Goal: Task Accomplishment & Management: Use online tool/utility

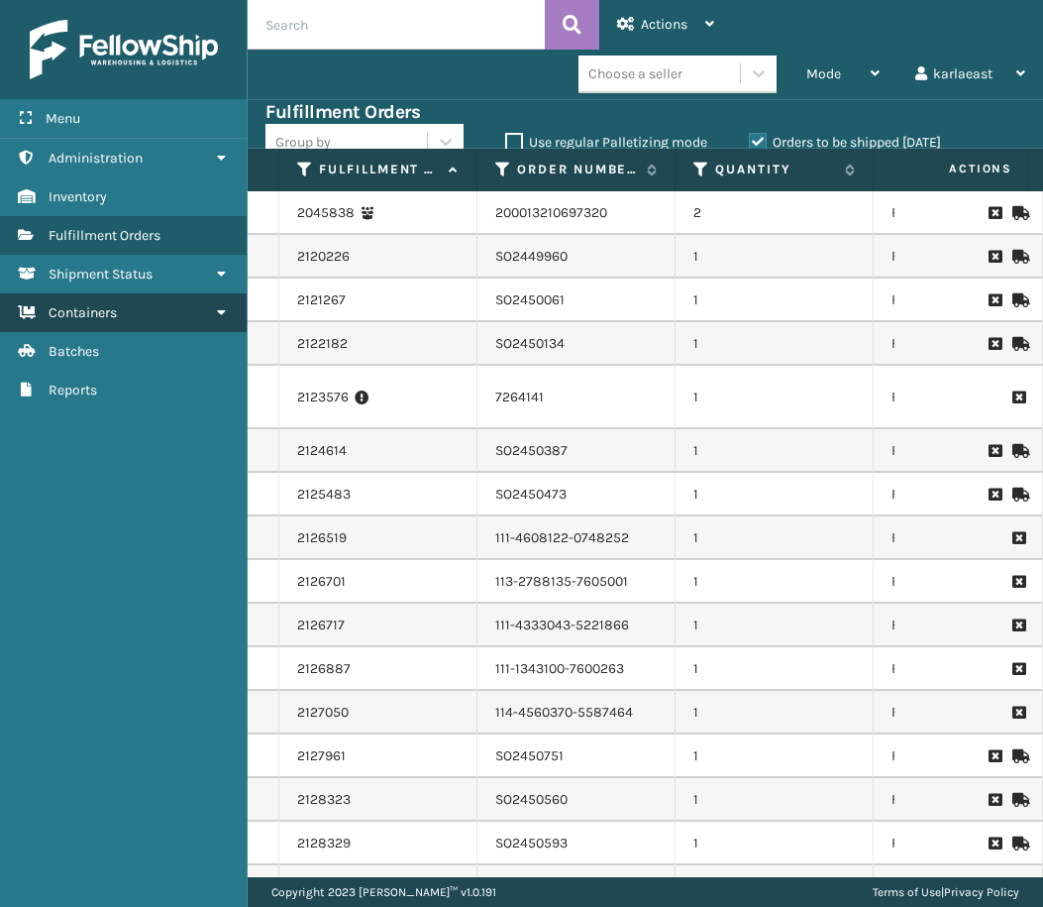
click at [151, 314] on link "Containers" at bounding box center [123, 312] width 247 height 39
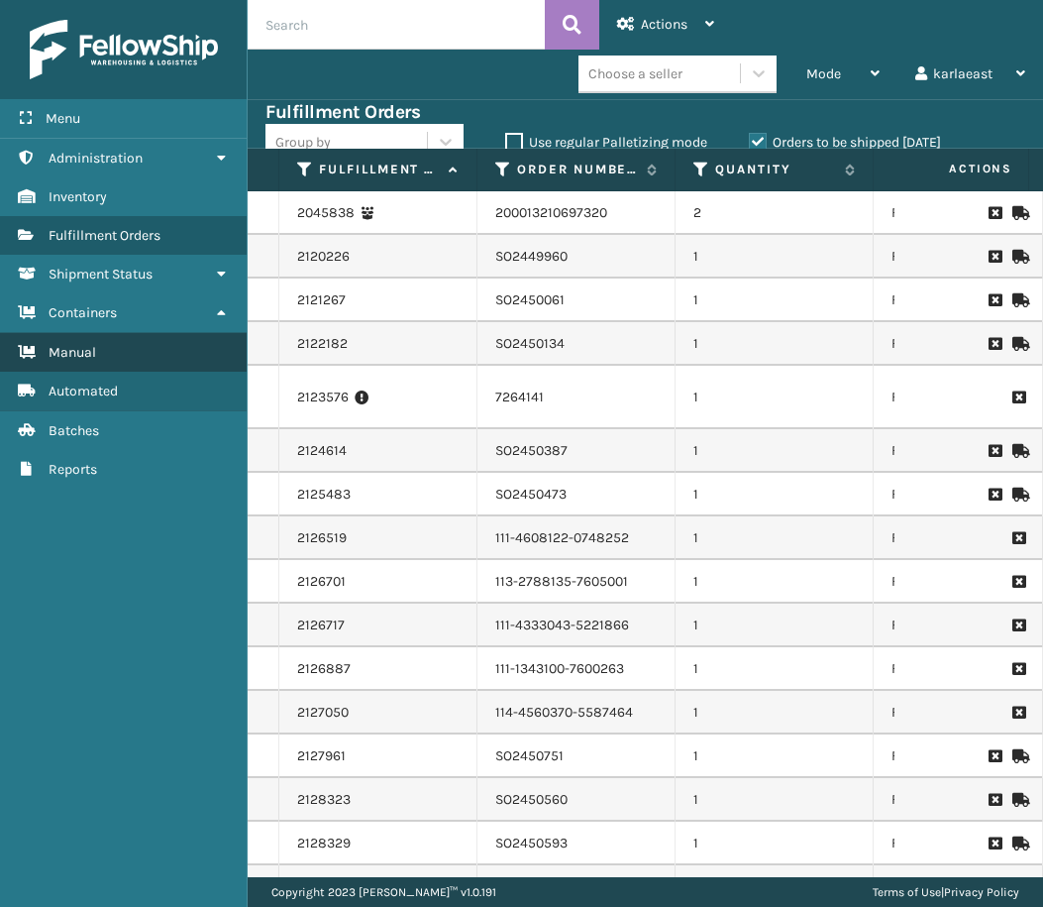
click at [145, 343] on link "Manual" at bounding box center [123, 352] width 247 height 39
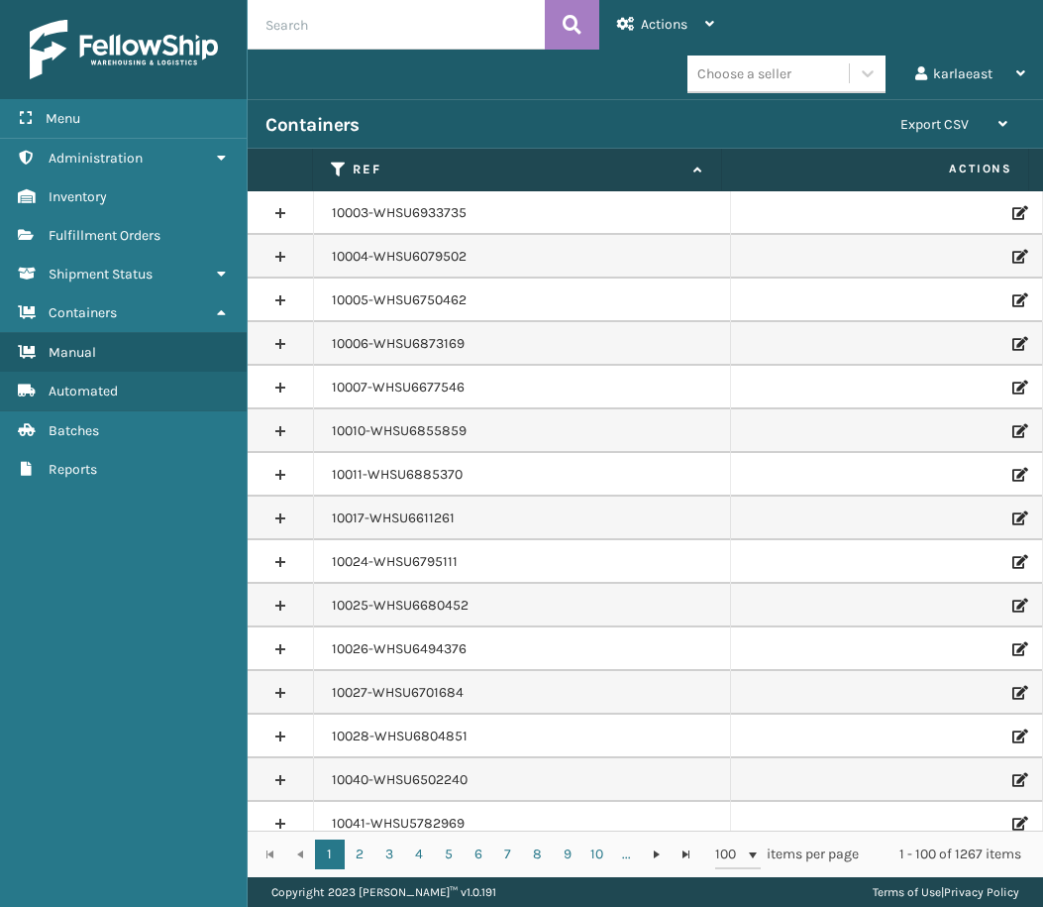
click at [318, 36] on input "text" at bounding box center [396, 25] width 297 height 50
paste input "PO50393"
type input "PO50393"
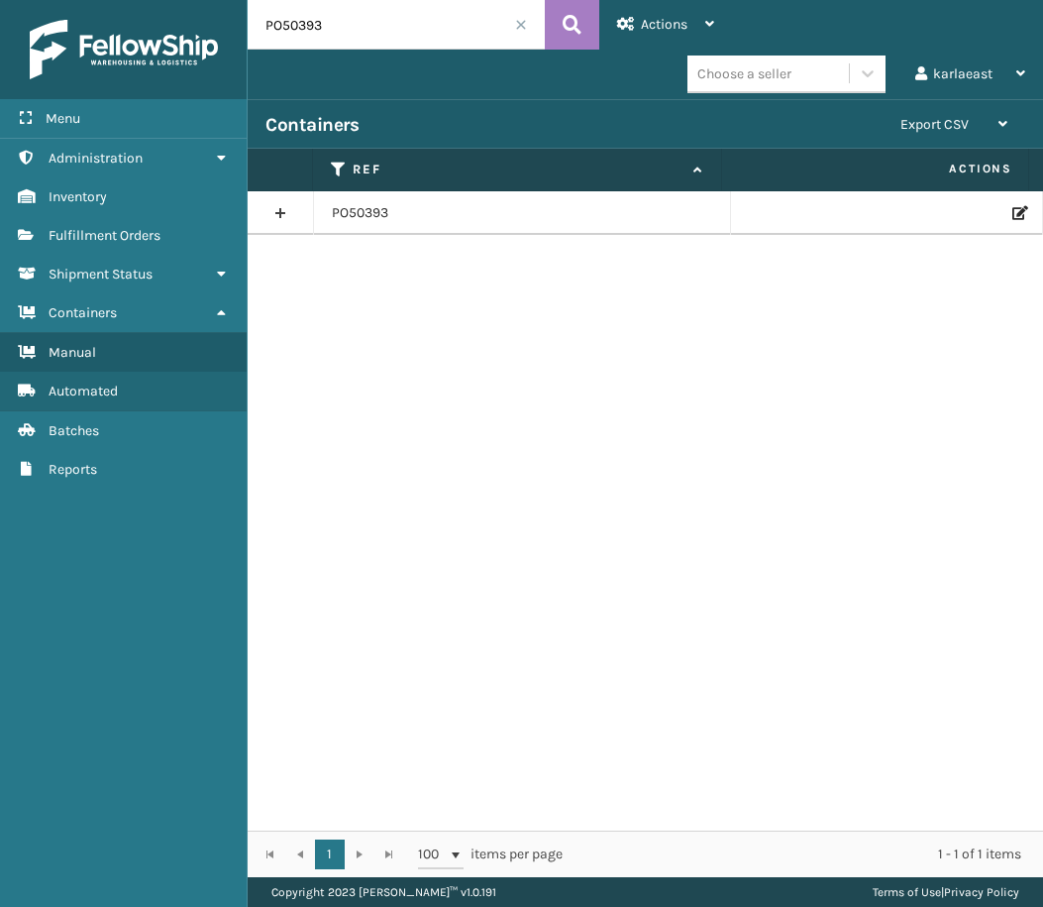
click at [1013, 217] on icon at bounding box center [1019, 213] width 12 height 14
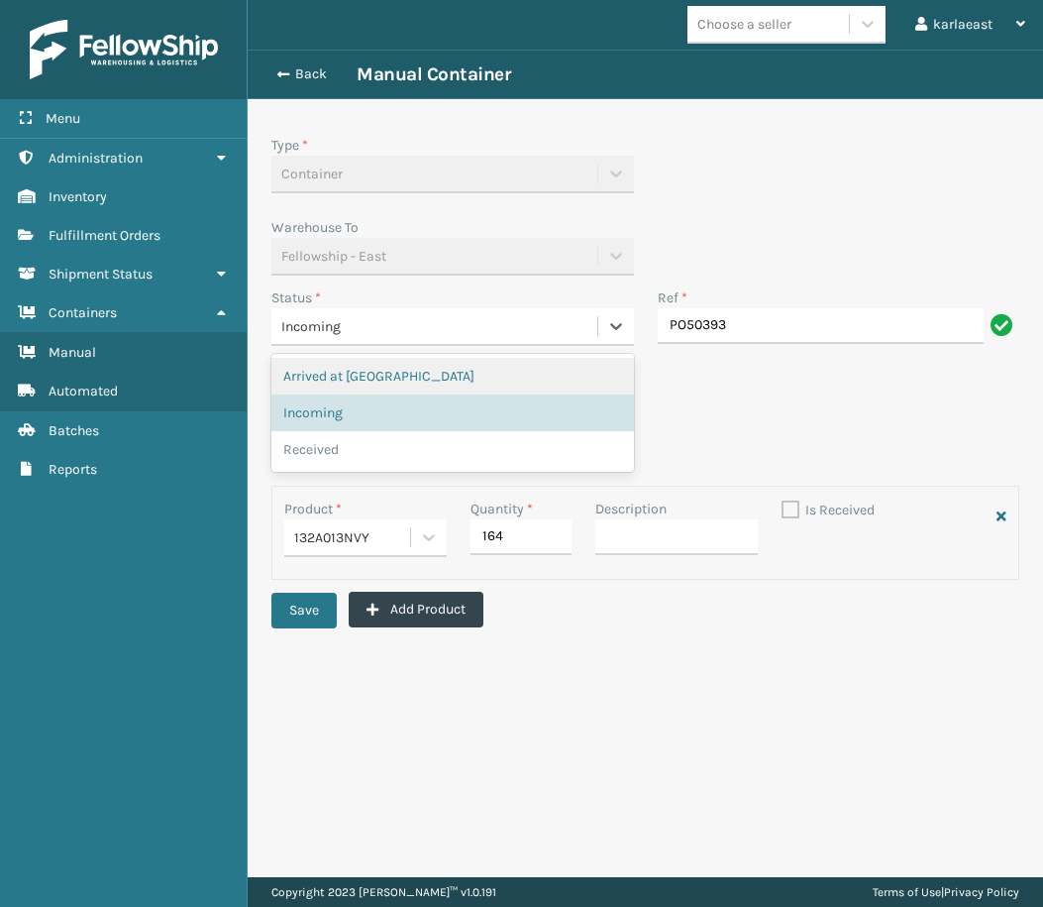
click at [516, 324] on div "Incoming" at bounding box center [434, 326] width 306 height 21
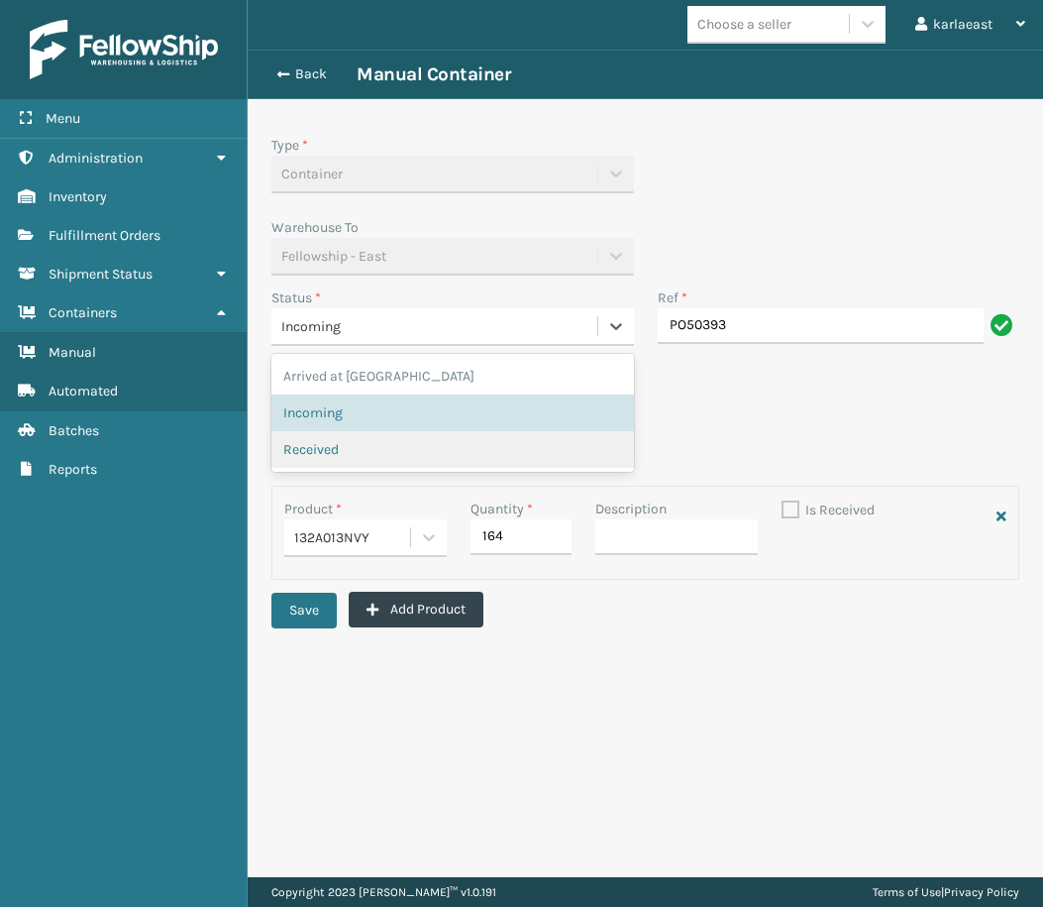
click at [367, 439] on div "Received" at bounding box center [452, 449] width 339 height 21
checkbox input "true"
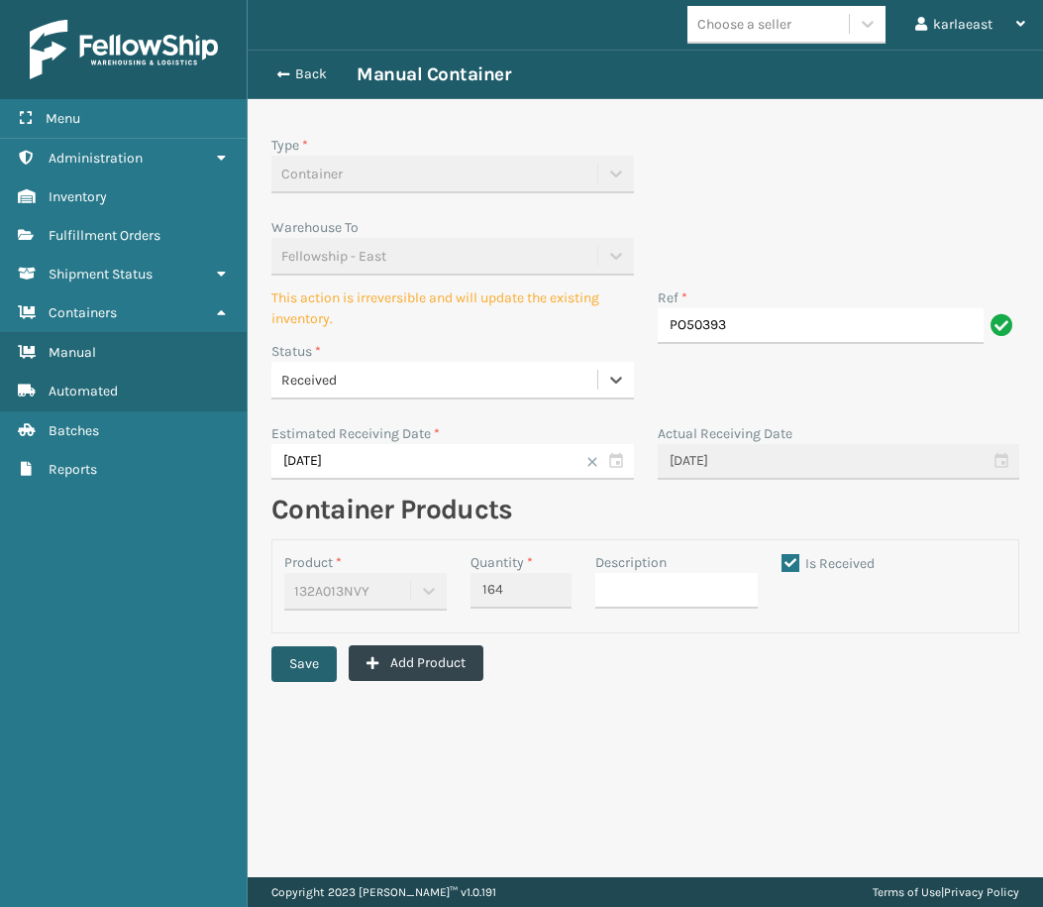
click at [308, 648] on button "Save" at bounding box center [303, 664] width 65 height 36
